Goal: Task Accomplishment & Management: Complete application form

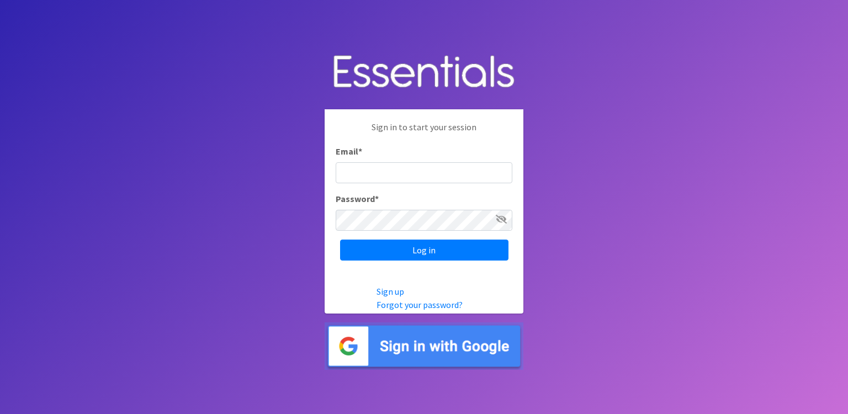
type input "[EMAIL_ADDRESS][DOMAIN_NAME]"
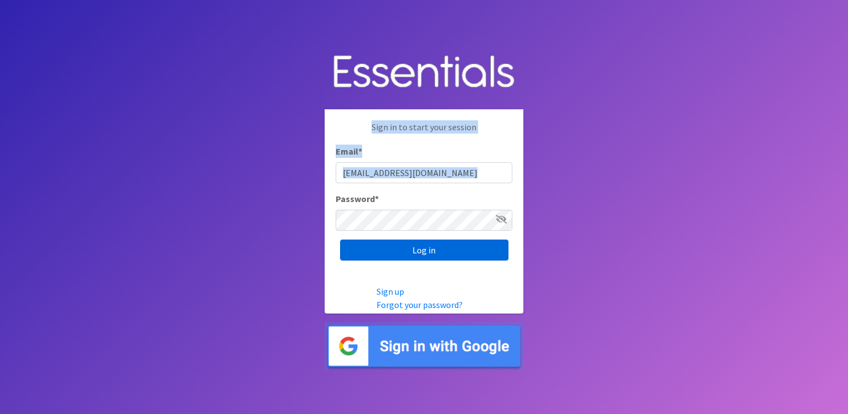
drag, startPoint x: 256, startPoint y: 131, endPoint x: 376, endPoint y: 248, distance: 167.4
click at [376, 248] on body "Sign in to start your session Email * [EMAIL_ADDRESS][DOMAIN_NAME] Password * L…" at bounding box center [424, 207] width 848 height 414
click at [376, 248] on input "Log in" at bounding box center [424, 250] width 168 height 21
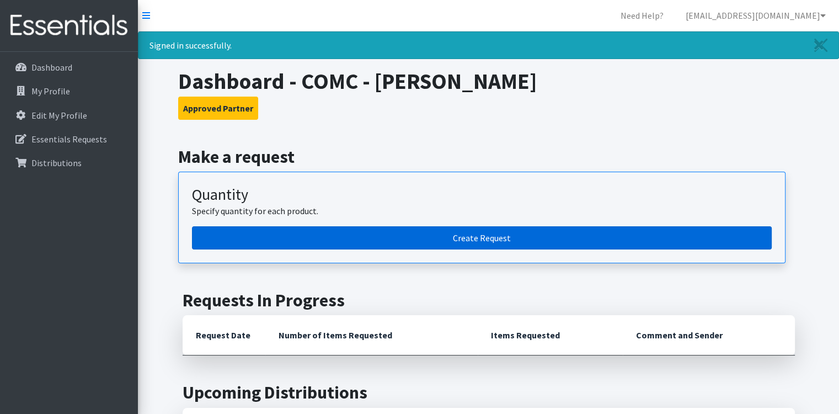
click at [515, 245] on link "Create Request" at bounding box center [482, 237] width 580 height 23
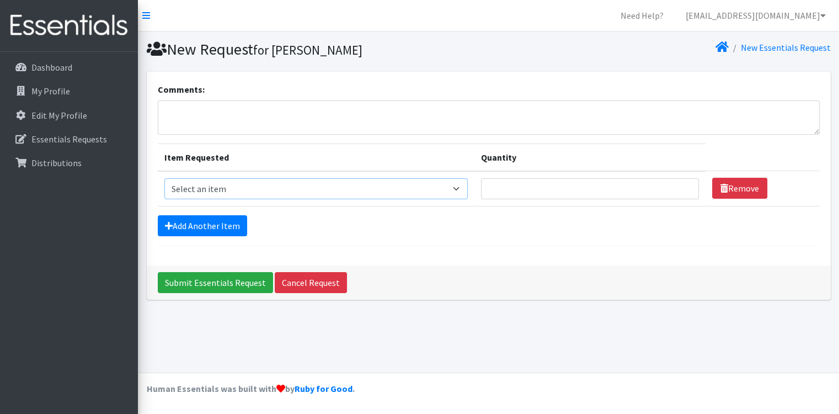
click at [404, 182] on select "Select an item Kids (Newborn) Kids (Size 1) Kids (Size 2) Kids (Size 3) Kids (S…" at bounding box center [316, 188] width 304 height 21
select select "13713"
click at [164, 178] on select "Select an item Kids (Newborn) Kids (Size 1) Kids (Size 2) Kids (Size 3) Kids (S…" at bounding box center [316, 188] width 304 height 21
click at [494, 188] on input "Quantity" at bounding box center [590, 188] width 218 height 21
type input "150"
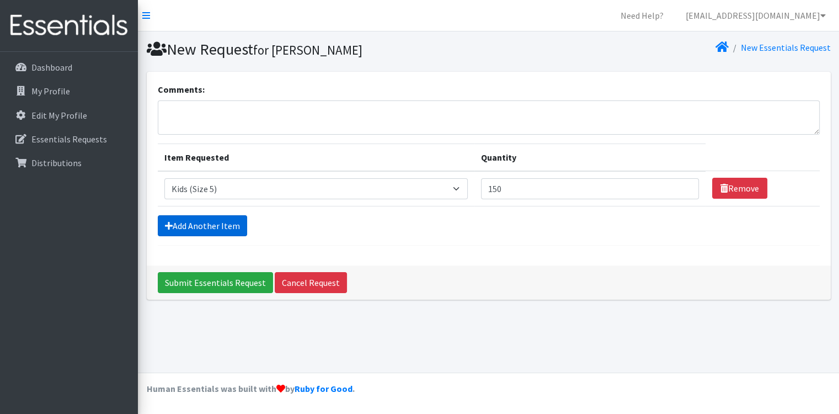
click at [181, 220] on link "Add Another Item" at bounding box center [202, 225] width 89 height 21
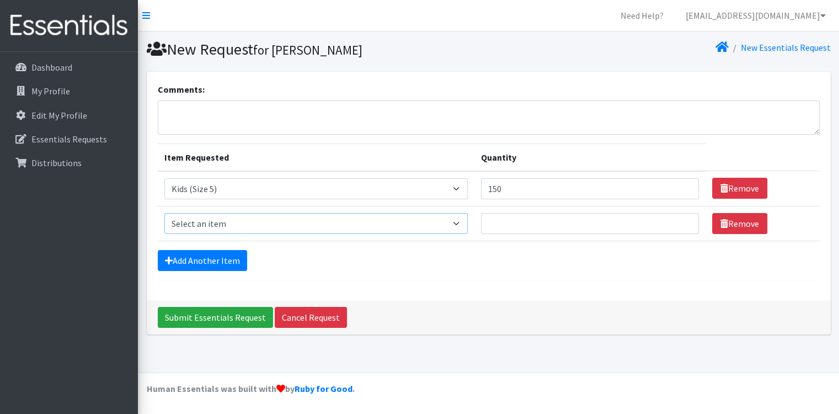
click at [217, 221] on select "Select an item Kids (Newborn) Kids (Size 1) Kids (Size 2) Kids (Size 3) Kids (S…" at bounding box center [316, 223] width 304 height 21
select select "13708"
click at [164, 213] on select "Select an item Kids (Newborn) Kids (Size 1) Kids (Size 2) Kids (Size 3) Kids (S…" at bounding box center [316, 223] width 304 height 21
click at [522, 215] on input "Quantity" at bounding box center [590, 223] width 218 height 21
type input "150"
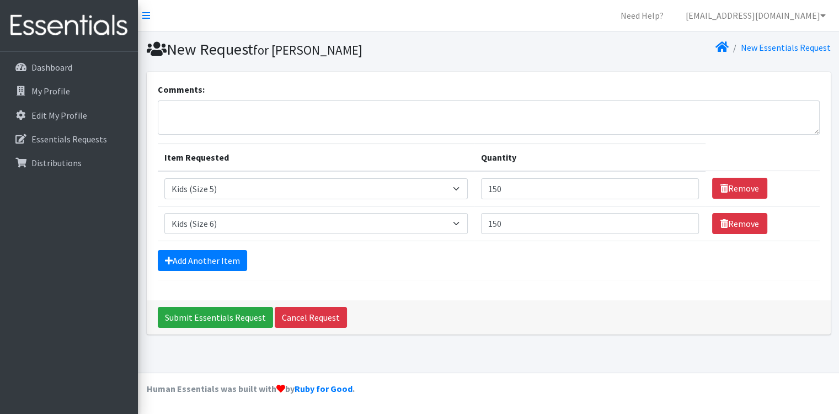
click at [247, 268] on div "Add Another Item" at bounding box center [489, 260] width 662 height 21
drag, startPoint x: 247, startPoint y: 268, endPoint x: 233, endPoint y: 260, distance: 15.1
click at [233, 260] on link "Add Another Item" at bounding box center [202, 260] width 89 height 21
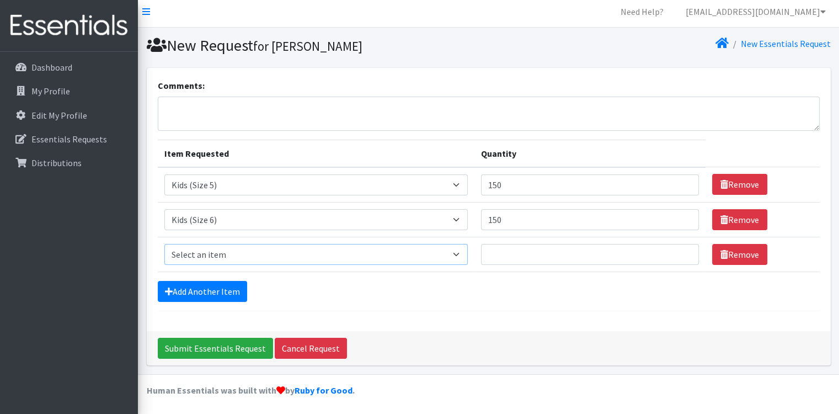
drag, startPoint x: 241, startPoint y: 250, endPoint x: 233, endPoint y: 260, distance: 12.7
click at [233, 260] on select "Select an item Kids (Newborn) Kids (Size 1) Kids (Size 2) Kids (Size 3) Kids (S…" at bounding box center [316, 254] width 304 height 21
select select "13729"
click at [164, 244] on select "Select an item Kids (Newborn) Kids (Size 1) Kids (Size 2) Kids (Size 3) Kids (S…" at bounding box center [316, 254] width 304 height 21
click at [616, 251] on input "Quantity" at bounding box center [590, 254] width 218 height 21
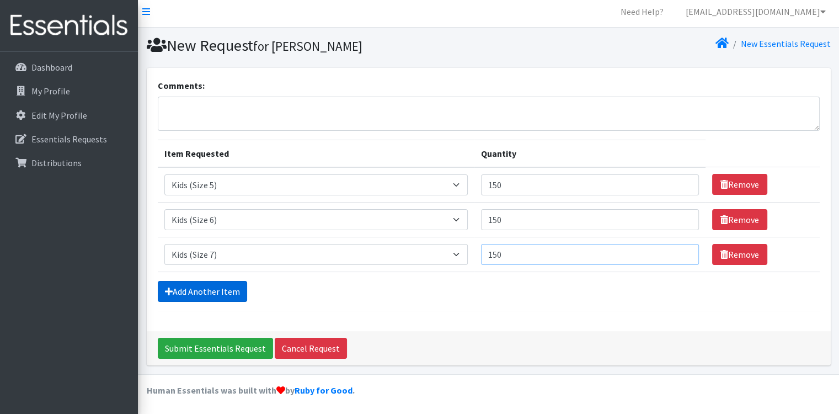
type input "150"
click at [181, 299] on link "Add Another Item" at bounding box center [202, 291] width 89 height 21
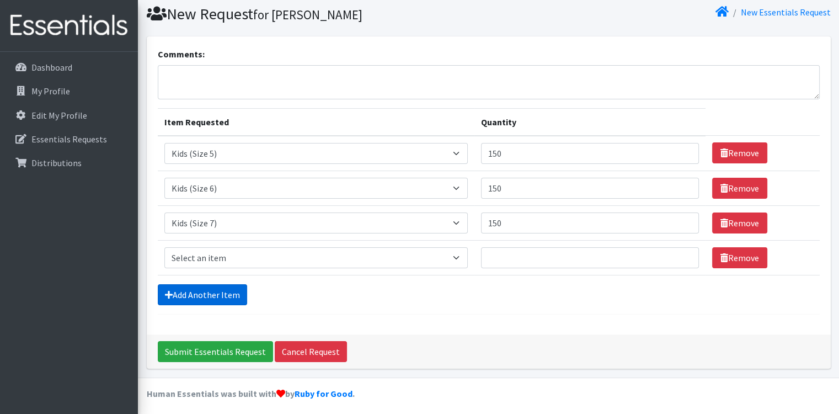
scroll to position [39, 0]
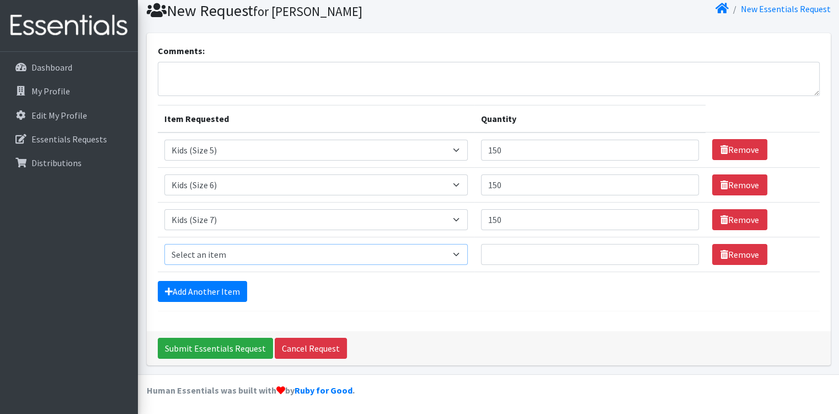
click at [279, 249] on select "Select an item Kids (Newborn) Kids (Size 1) Kids (Size 2) Kids (Size 3) Kids (S…" at bounding box center [316, 254] width 304 height 21
select select "14446"
click at [164, 244] on select "Select an item Kids (Newborn) Kids (Size 1) Kids (Size 2) Kids (Size 3) Kids (S…" at bounding box center [316, 254] width 304 height 21
click at [539, 259] on input "Quantity" at bounding box center [590, 254] width 218 height 21
type input "20"
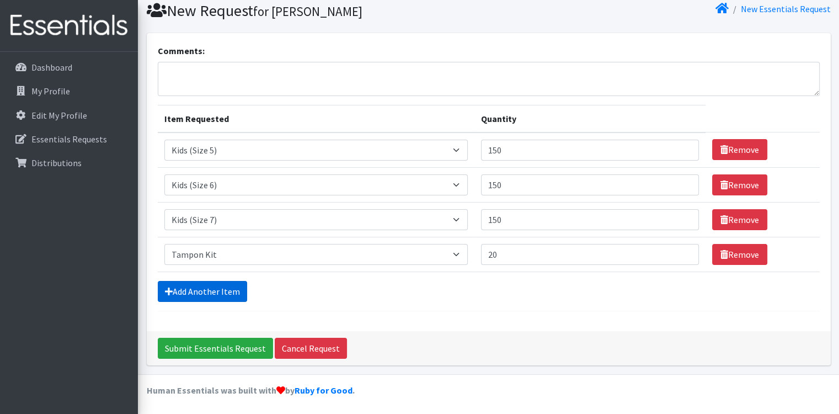
click at [204, 292] on link "Add Another Item" at bounding box center [202, 291] width 89 height 21
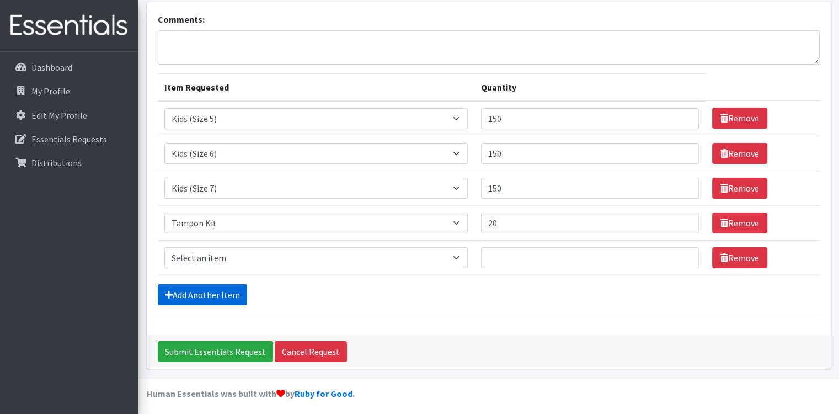
scroll to position [73, 0]
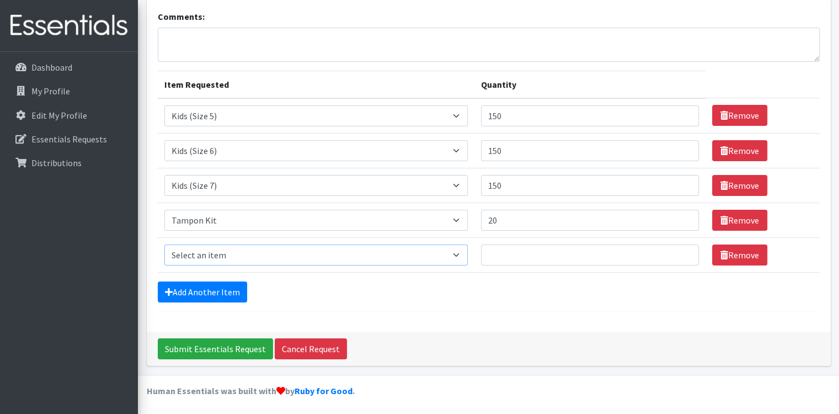
click at [243, 256] on select "Select an item Kids (Newborn) Kids (Size 1) Kids (Size 2) Kids (Size 3) Kids (S…" at bounding box center [316, 254] width 304 height 21
select select "14445"
click at [164, 244] on select "Select an item Kids (Newborn) Kids (Size 1) Kids (Size 2) Kids (Size 3) Kids (S…" at bounding box center [316, 254] width 304 height 21
click at [527, 241] on td "Quantity" at bounding box center [590, 254] width 231 height 35
click at [526, 246] on input "Quantity" at bounding box center [590, 254] width 218 height 21
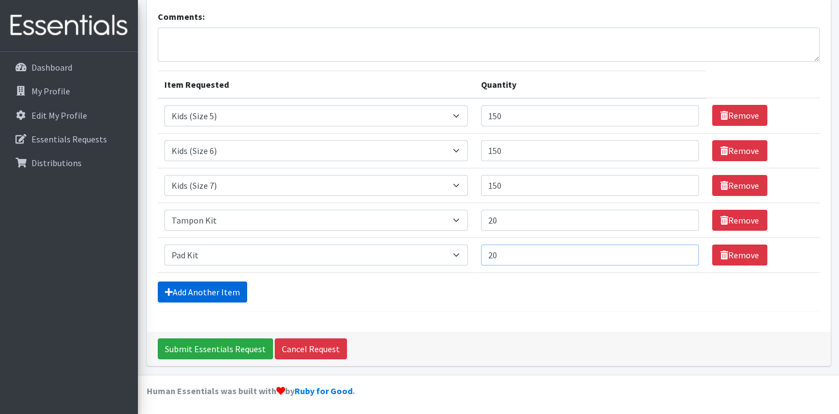
type input "20"
click at [228, 287] on link "Add Another Item" at bounding box center [202, 291] width 89 height 21
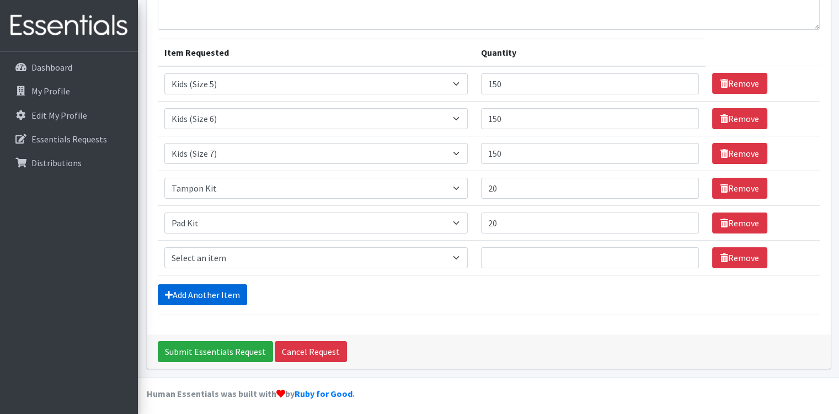
scroll to position [108, 0]
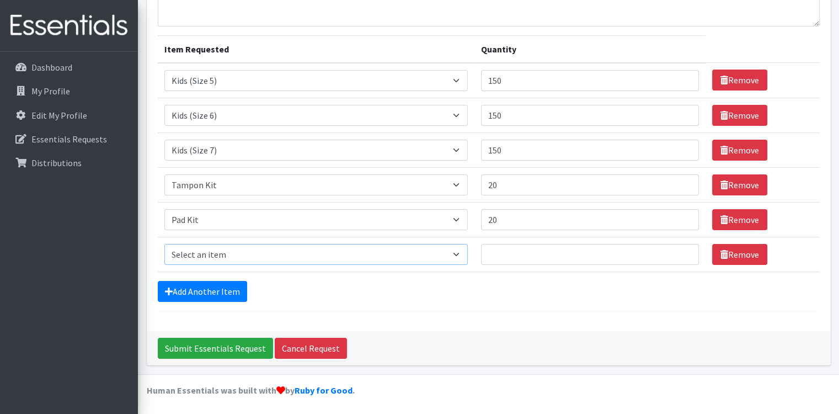
click at [223, 254] on select "Select an item Kids (Newborn) Kids (Size 1) Kids (Size 2) Kids (Size 3) Kids (S…" at bounding box center [316, 254] width 304 height 21
click at [164, 244] on select "Select an item Kids (Newborn) Kids (Size 1) Kids (Size 2) Kids (Size 3) Kids (S…" at bounding box center [316, 254] width 304 height 21
click at [357, 253] on select "Select an item Kids (Newborn) Kids (Size 1) Kids (Size 2) Kids (Size 3) Kids (S…" at bounding box center [316, 254] width 304 height 21
select select "14443"
click at [164, 244] on select "Select an item Kids (Newborn) Kids (Size 1) Kids (Size 2) Kids (Size 3) Kids (S…" at bounding box center [316, 254] width 304 height 21
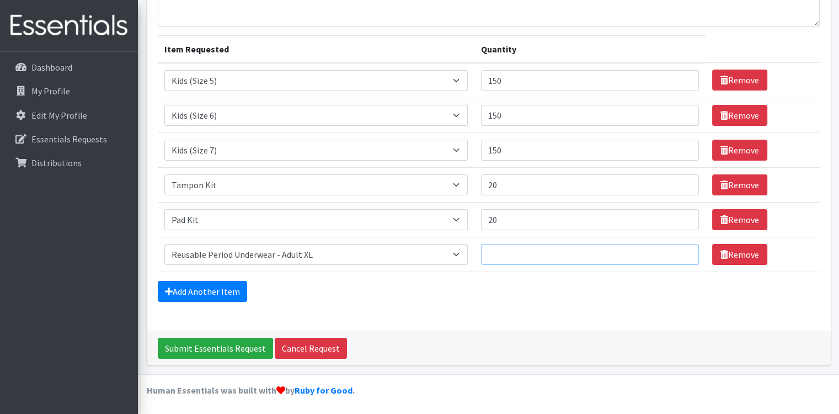
click at [513, 254] on input "Quantity" at bounding box center [590, 254] width 218 height 21
type input "10"
click at [494, 12] on textarea "Comments:" at bounding box center [489, 9] width 662 height 34
click at [567, 376] on footer "Human Essentials was built with by Ruby for Good ." at bounding box center [488, 394] width 701 height 41
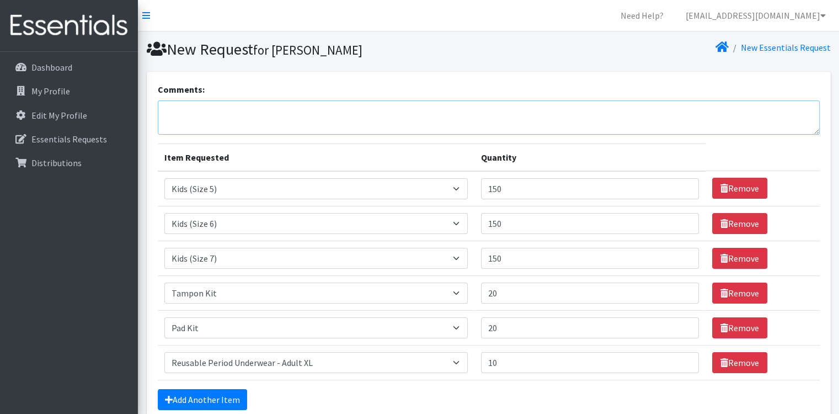
click at [656, 109] on textarea "Comments:" at bounding box center [489, 117] width 662 height 34
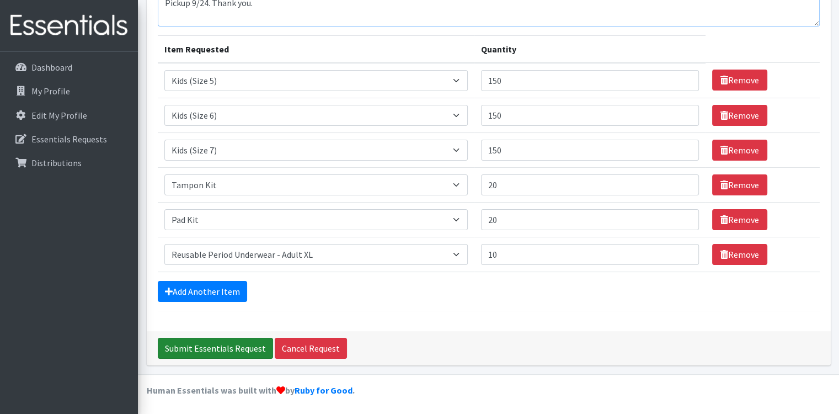
type textarea "Pickup 9/24. Thank you."
click at [248, 353] on input "Submit Essentials Request" at bounding box center [215, 348] width 115 height 21
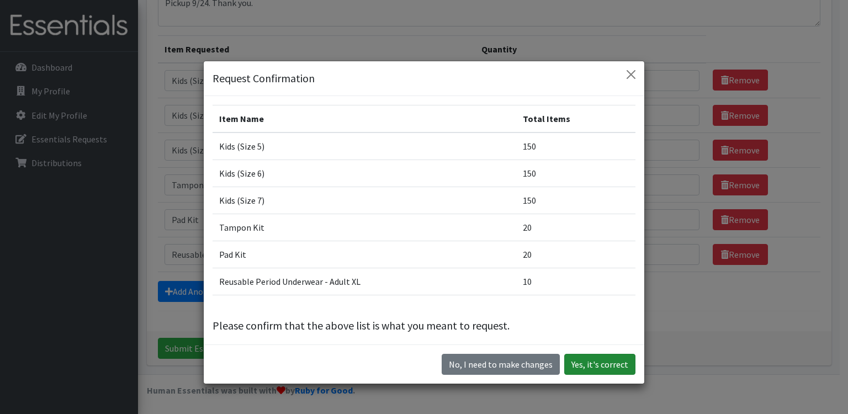
click at [602, 365] on button "Yes, it's correct" at bounding box center [599, 364] width 71 height 21
